Goal: Task Accomplishment & Management: Use online tool/utility

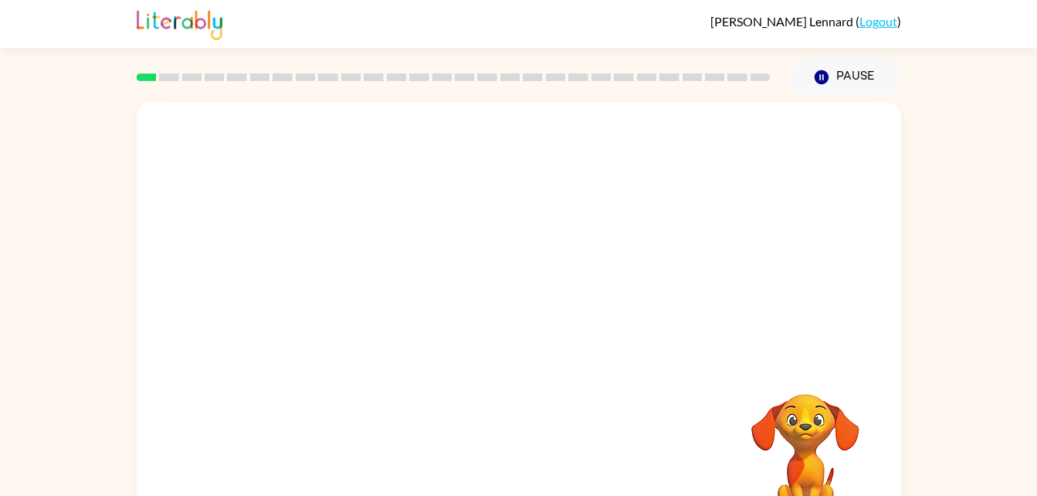
click at [987, 233] on div "Your browser must support playing .mp4 files to use Literably. Please try using…" at bounding box center [518, 319] width 1037 height 448
click at [528, 327] on icon "button" at bounding box center [518, 330] width 27 height 27
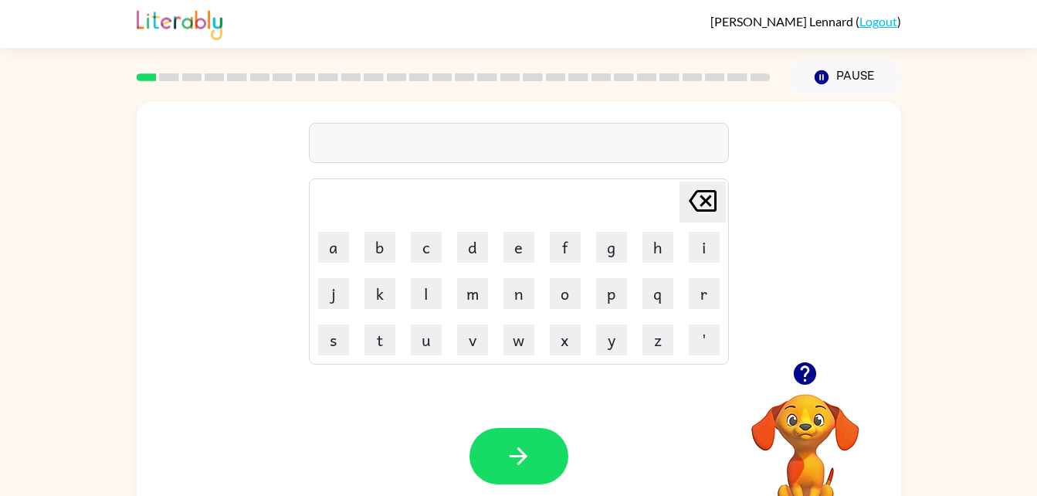
click at [795, 367] on icon "button" at bounding box center [804, 373] width 27 height 27
click at [804, 367] on icon "button" at bounding box center [804, 373] width 27 height 27
click at [804, 361] on icon "button" at bounding box center [804, 373] width 27 height 27
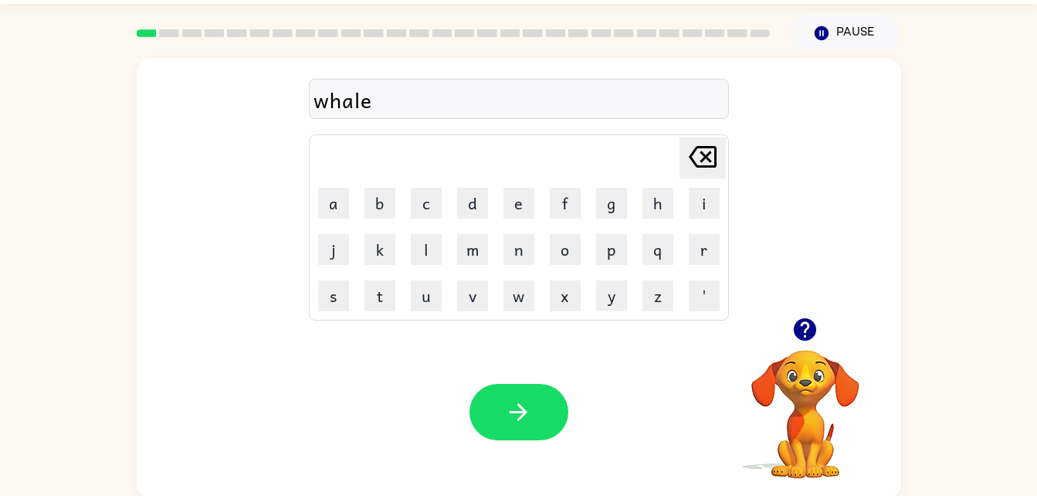
scroll to position [47, 0]
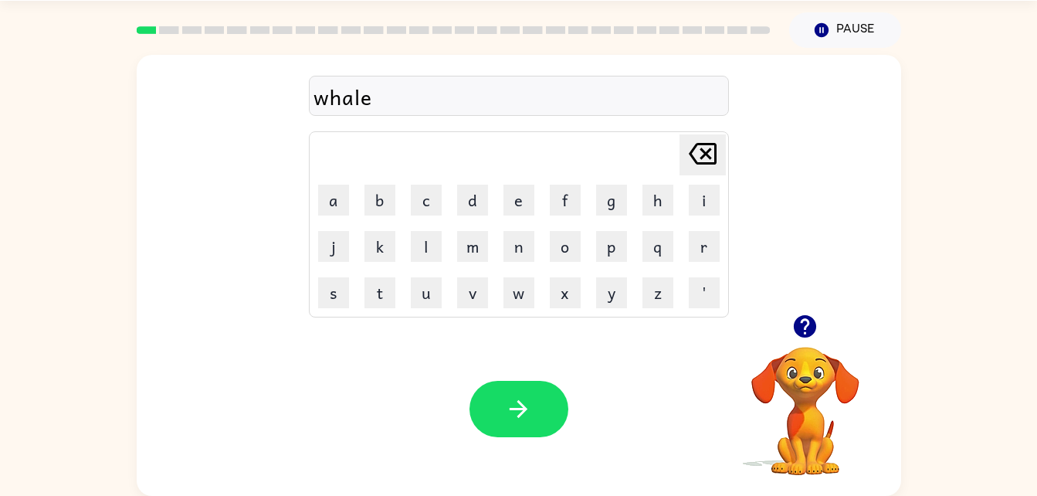
click at [482, 101] on div "whale" at bounding box center [518, 96] width 411 height 32
click at [515, 404] on icon "button" at bounding box center [518, 408] width 27 height 27
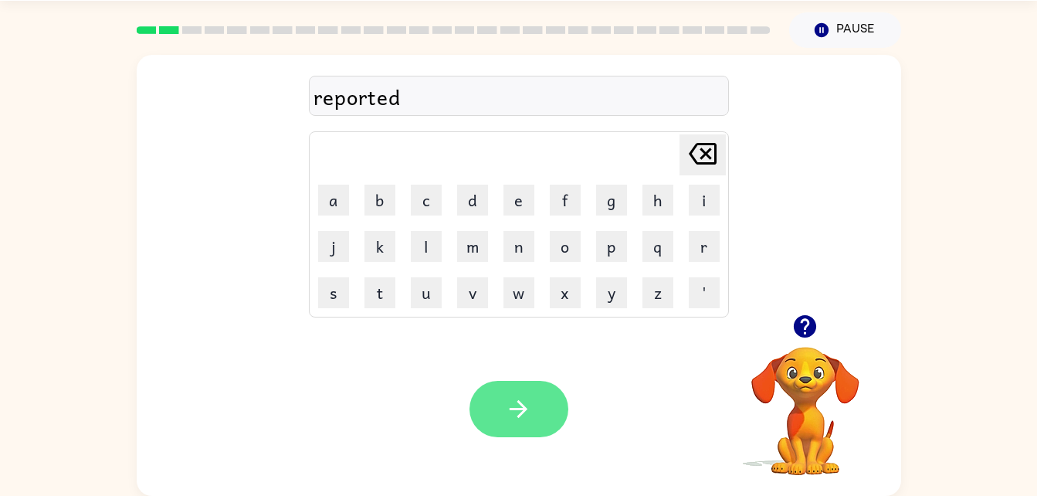
click at [509, 406] on icon "button" at bounding box center [518, 408] width 27 height 27
click at [517, 391] on button "button" at bounding box center [518, 409] width 99 height 56
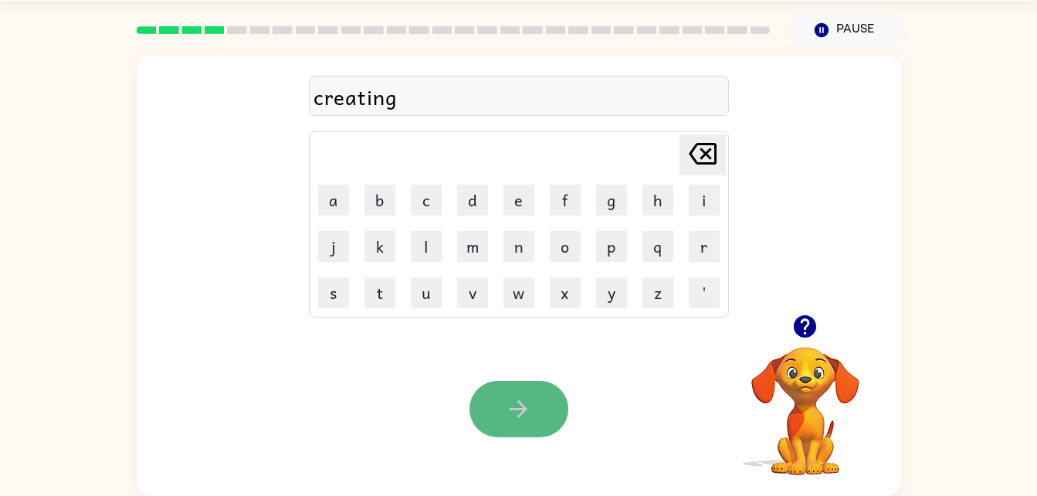
click at [515, 401] on icon "button" at bounding box center [518, 408] width 27 height 27
click at [526, 411] on icon "button" at bounding box center [518, 408] width 27 height 27
click at [524, 400] on icon "button" at bounding box center [518, 408] width 27 height 27
click at [528, 410] on icon "button" at bounding box center [518, 408] width 27 height 27
click at [526, 404] on icon "button" at bounding box center [518, 408] width 27 height 27
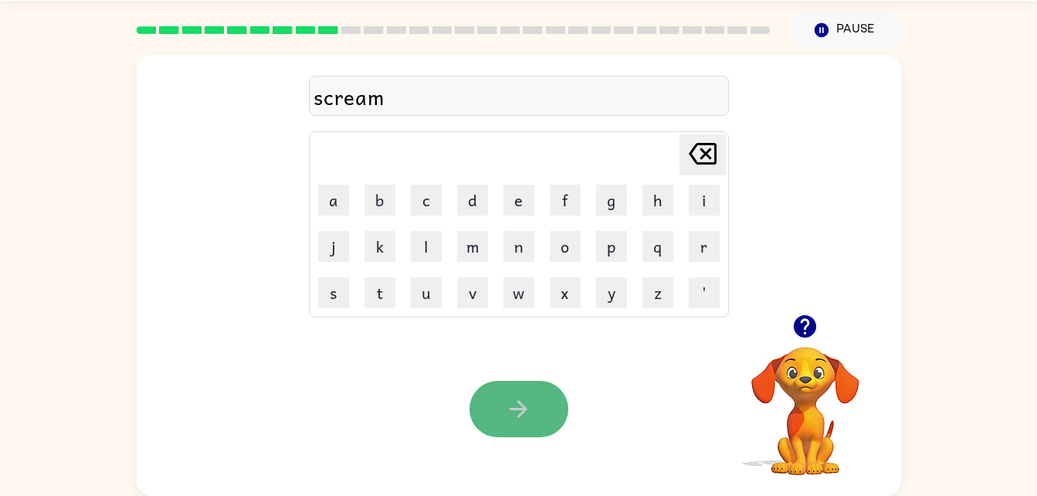
click at [520, 410] on icon "button" at bounding box center [518, 409] width 18 height 18
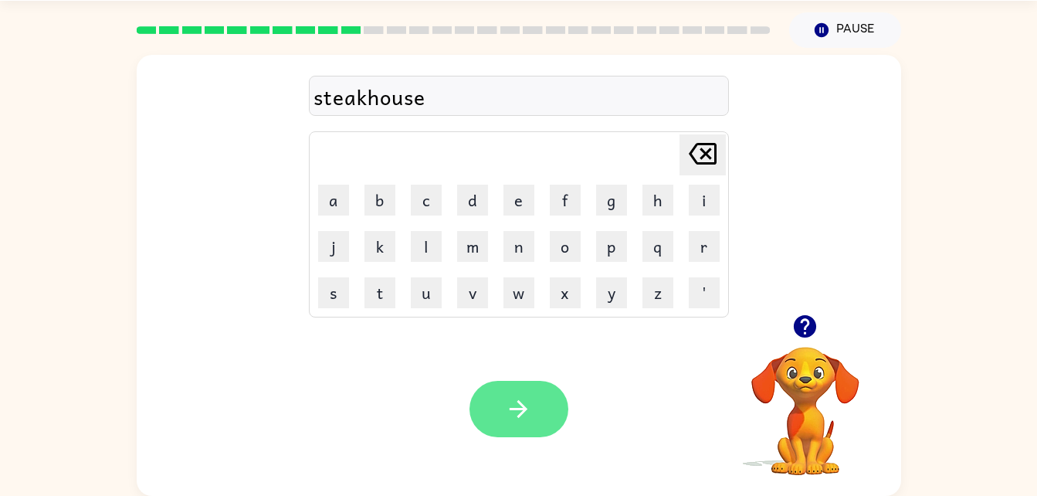
click at [519, 405] on icon "button" at bounding box center [518, 408] width 27 height 27
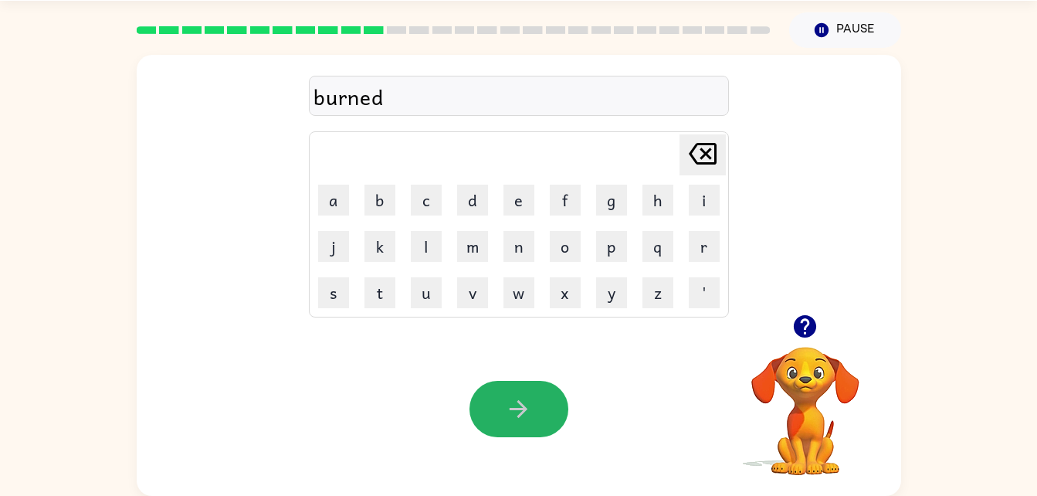
click at [519, 405] on icon "button" at bounding box center [518, 408] width 27 height 27
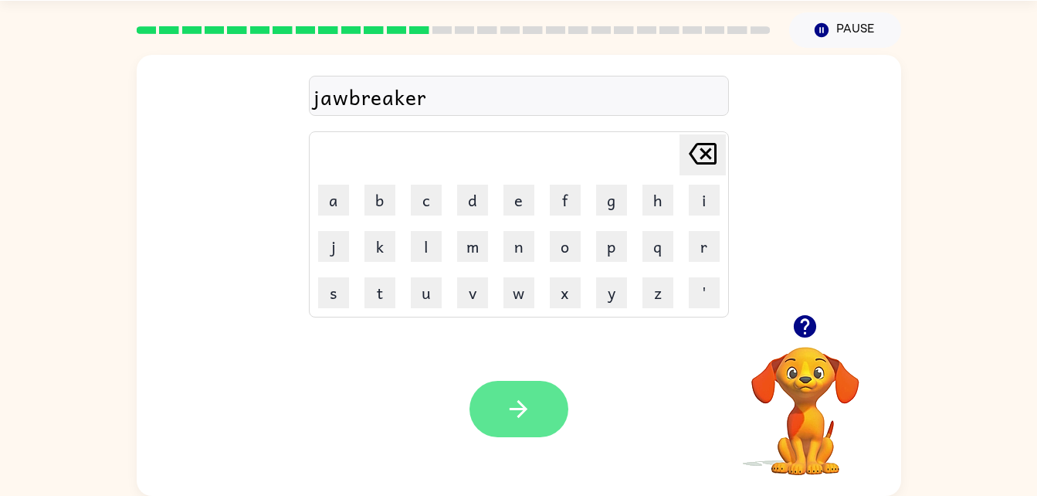
click at [516, 405] on icon "button" at bounding box center [518, 408] width 27 height 27
click at [520, 421] on icon "button" at bounding box center [518, 408] width 27 height 27
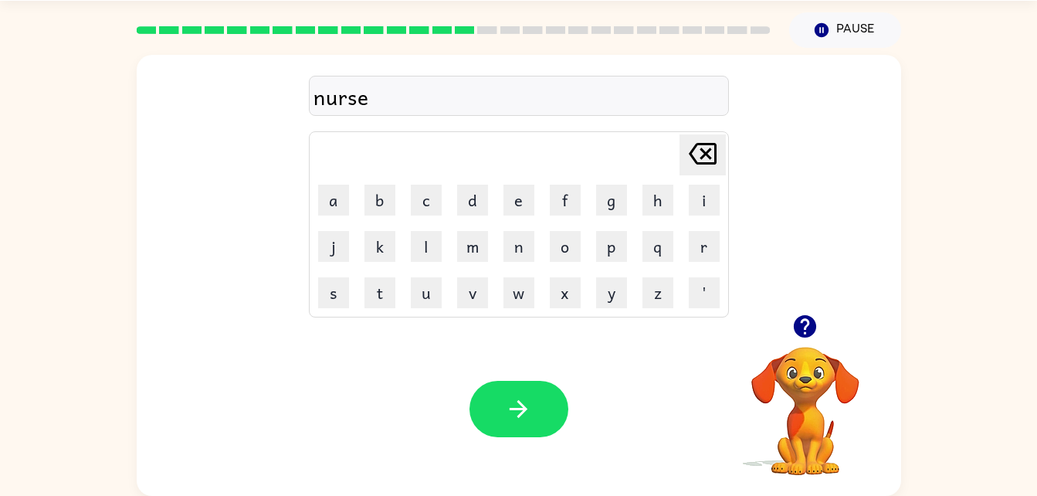
click at [520, 421] on icon "button" at bounding box center [518, 408] width 27 height 27
click at [800, 329] on icon "button" at bounding box center [805, 326] width 22 height 22
click at [510, 408] on icon "button" at bounding box center [518, 409] width 18 height 18
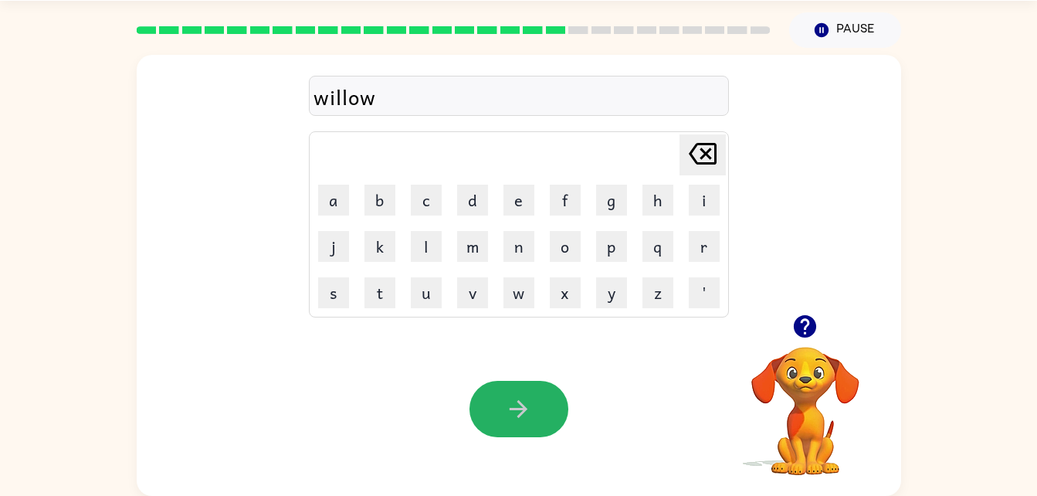
click at [510, 407] on icon "button" at bounding box center [518, 408] width 27 height 27
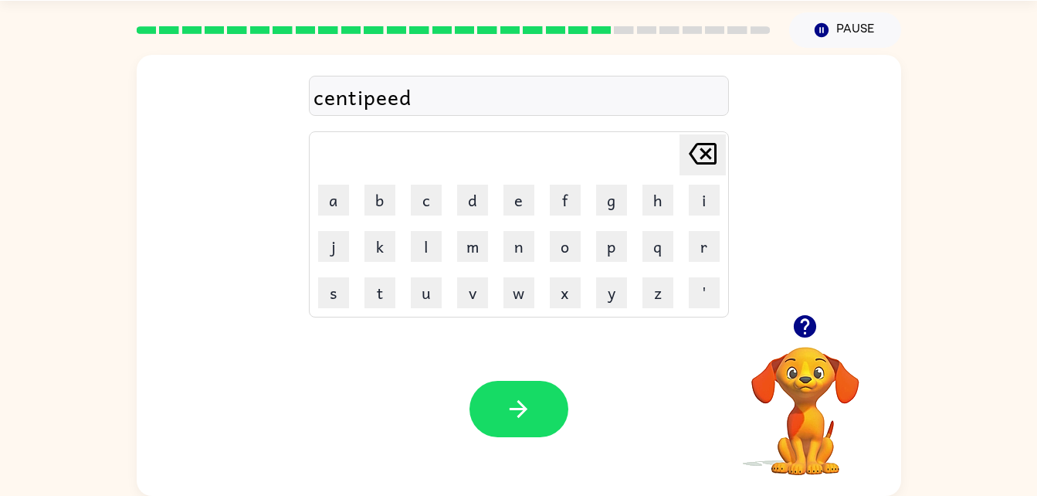
click at [801, 323] on icon "button" at bounding box center [804, 326] width 27 height 27
click at [530, 408] on icon "button" at bounding box center [518, 408] width 27 height 27
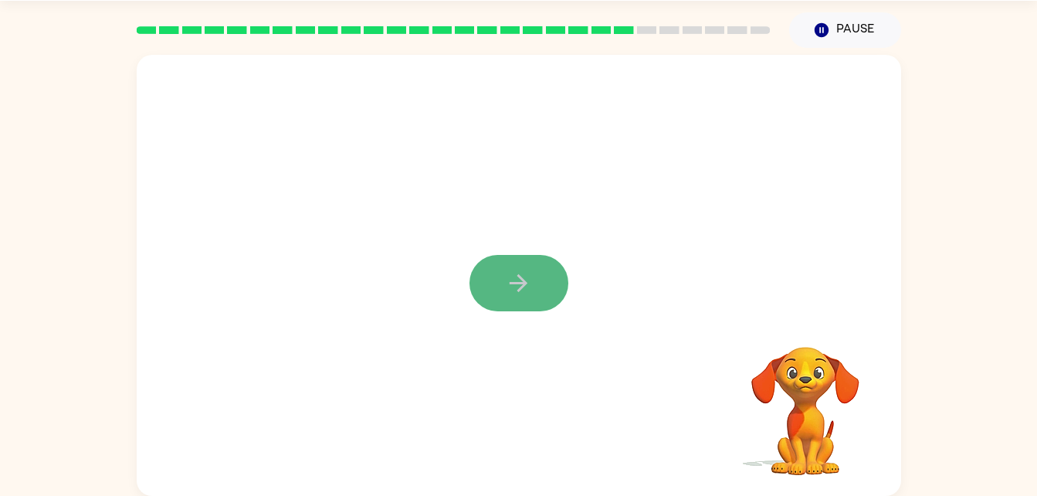
click at [517, 276] on icon "button" at bounding box center [518, 283] width 18 height 18
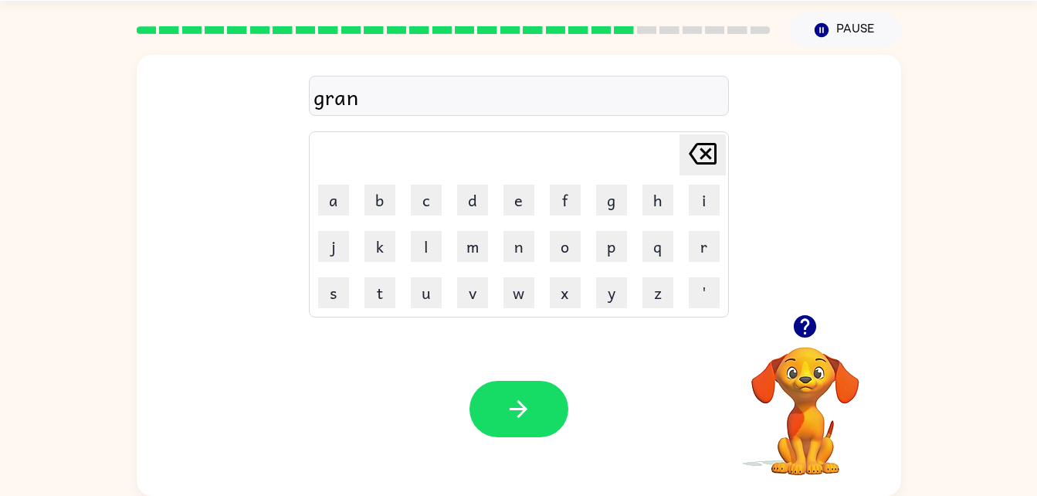
click at [800, 322] on icon "button" at bounding box center [805, 326] width 22 height 22
click at [499, 406] on button "button" at bounding box center [518, 409] width 99 height 56
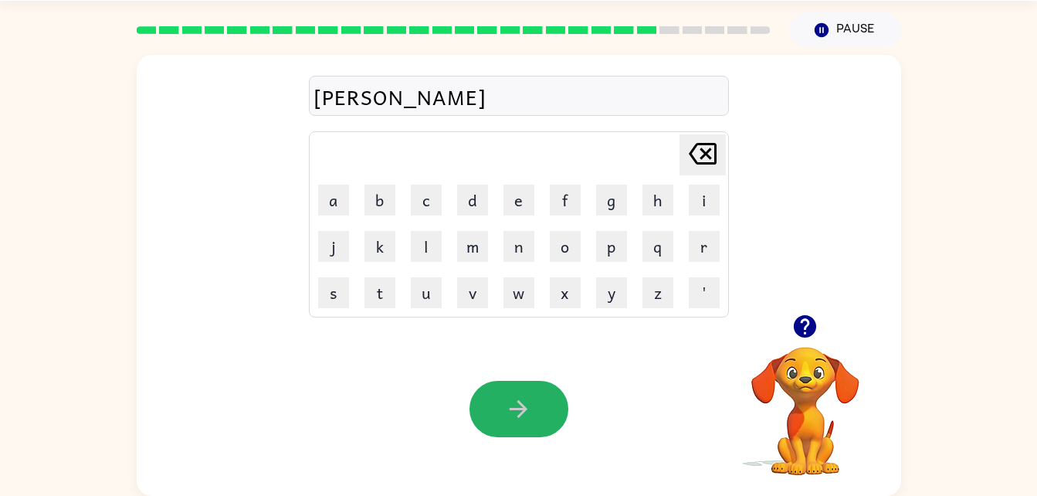
click at [499, 406] on button "button" at bounding box center [518, 409] width 99 height 56
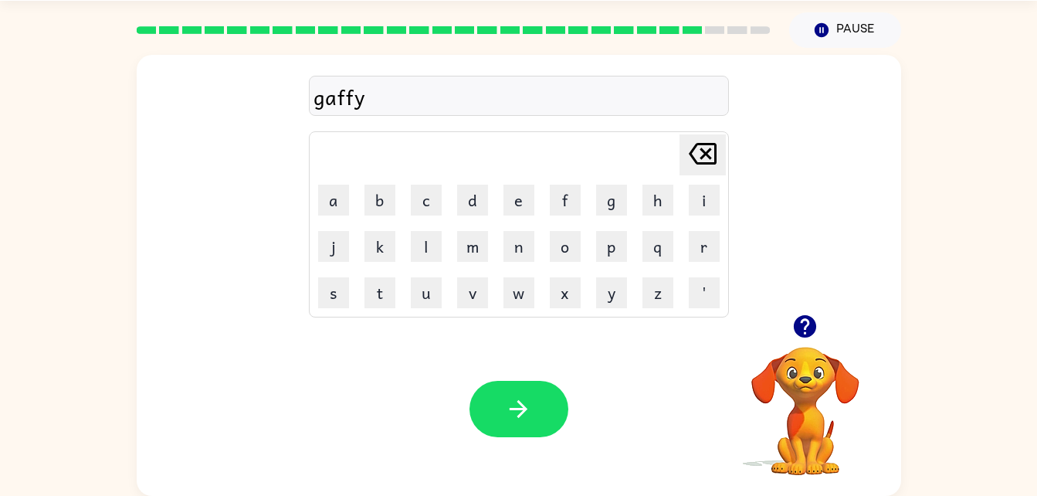
click at [499, 406] on button "button" at bounding box center [518, 409] width 99 height 56
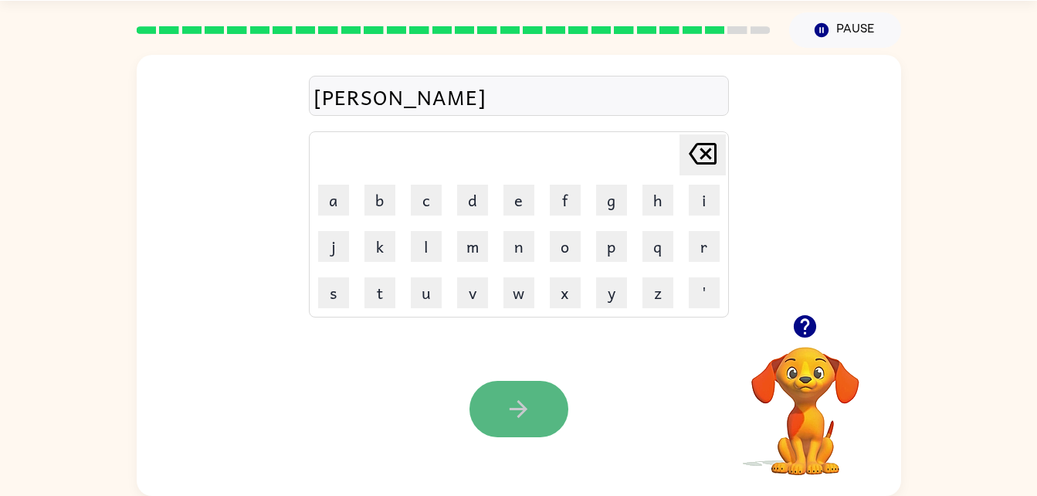
click at [499, 406] on button "button" at bounding box center [518, 409] width 99 height 56
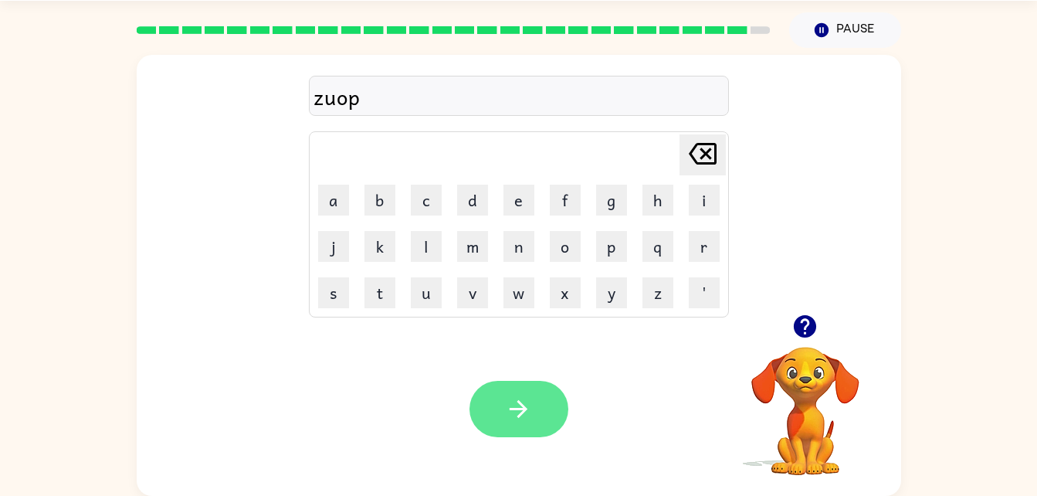
click at [517, 405] on icon "button" at bounding box center [518, 408] width 27 height 27
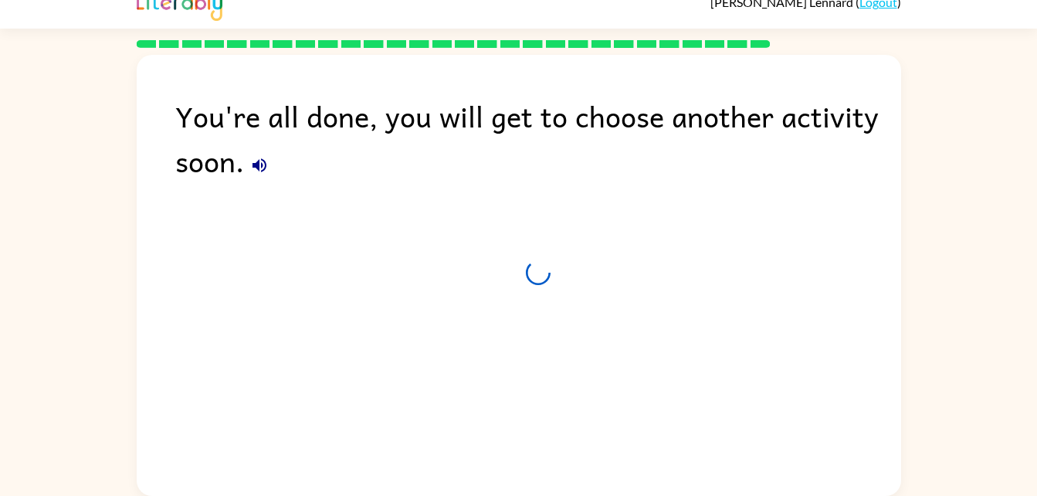
scroll to position [19, 0]
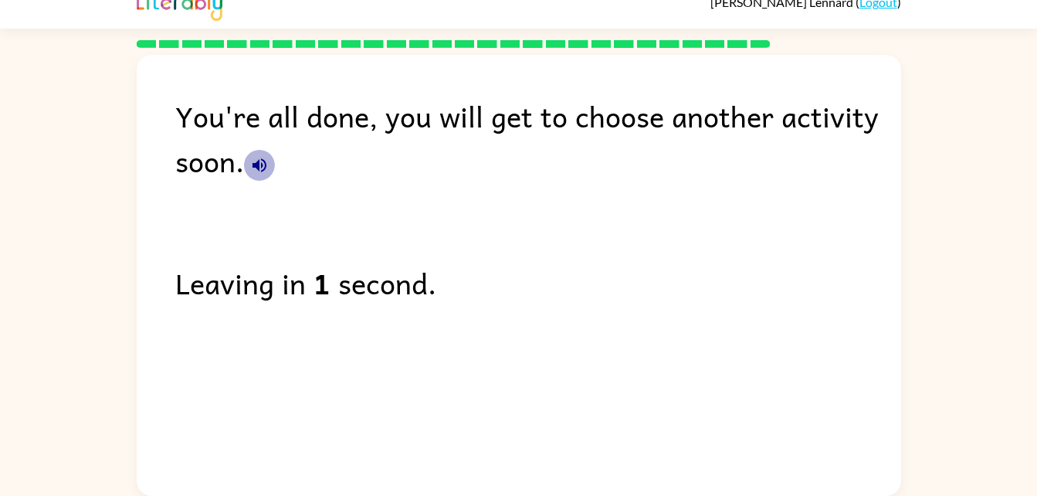
click at [258, 164] on icon "button" at bounding box center [259, 165] width 14 height 14
